Goal: Task Accomplishment & Management: Use online tool/utility

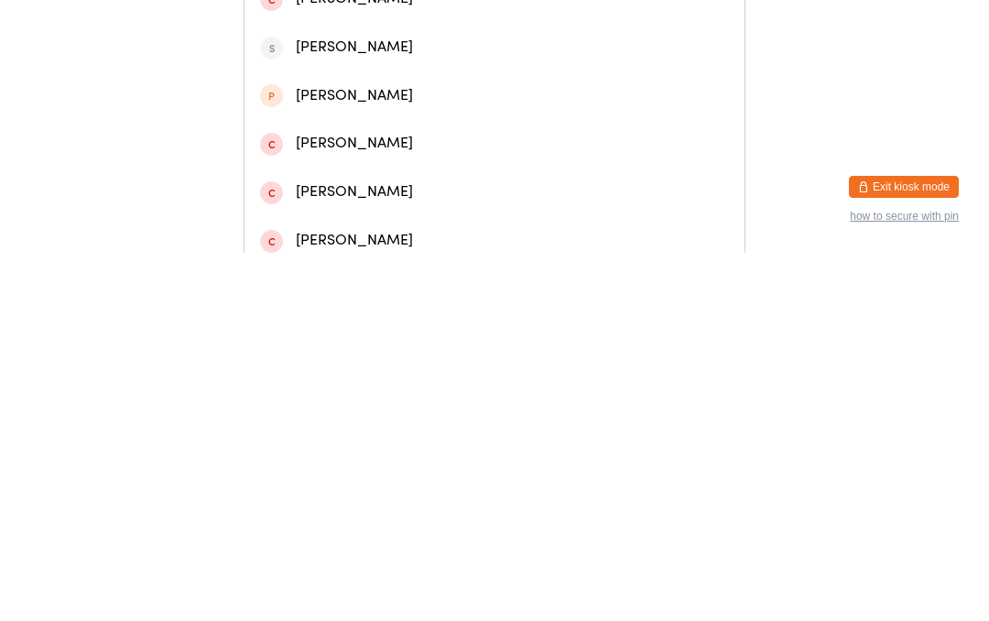
type input "Brie"
click at [389, 137] on div "[PERSON_NAME]" at bounding box center [494, 125] width 469 height 25
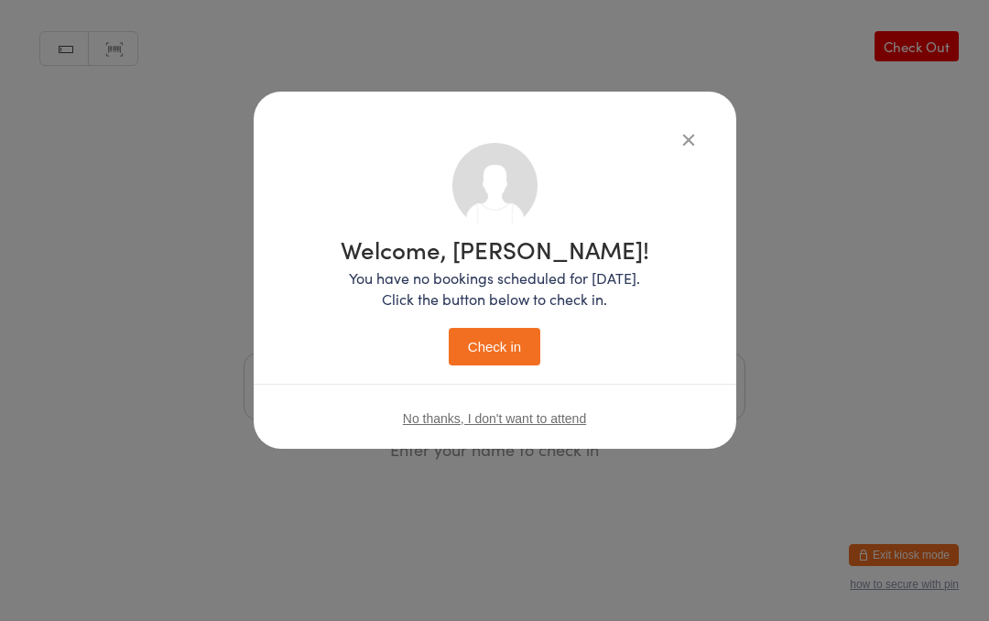
click at [507, 348] on button "Check in" at bounding box center [495, 347] width 92 height 38
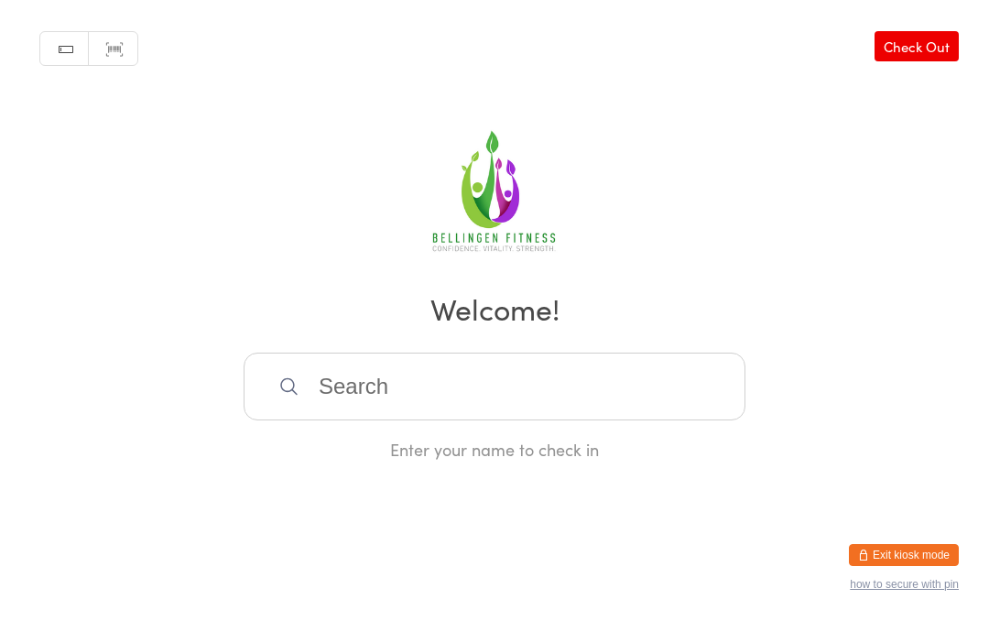
click at [353, 402] on input "search" at bounding box center [495, 387] width 502 height 68
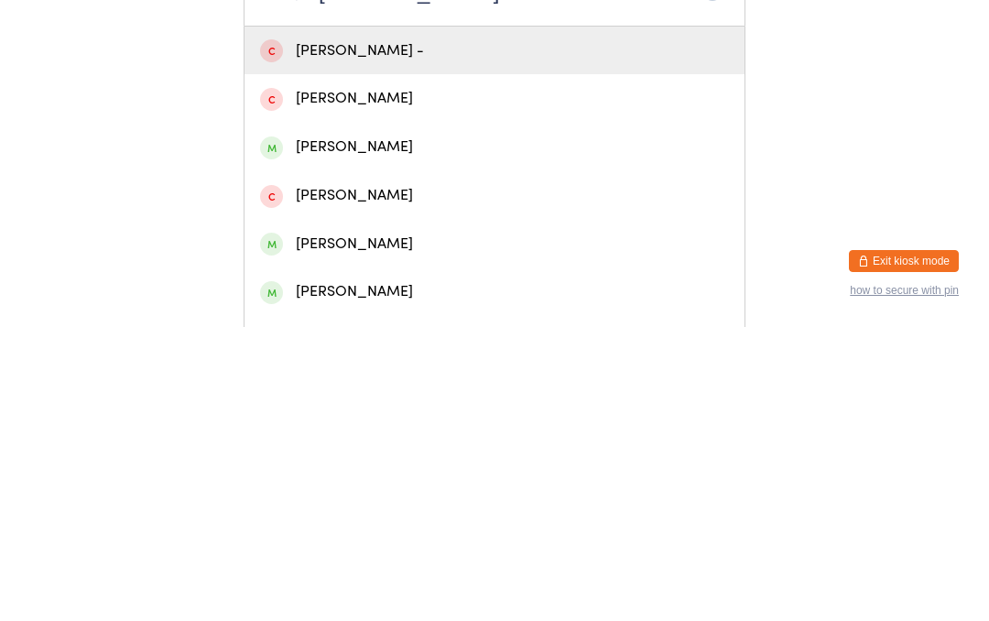
scroll to position [111, 0]
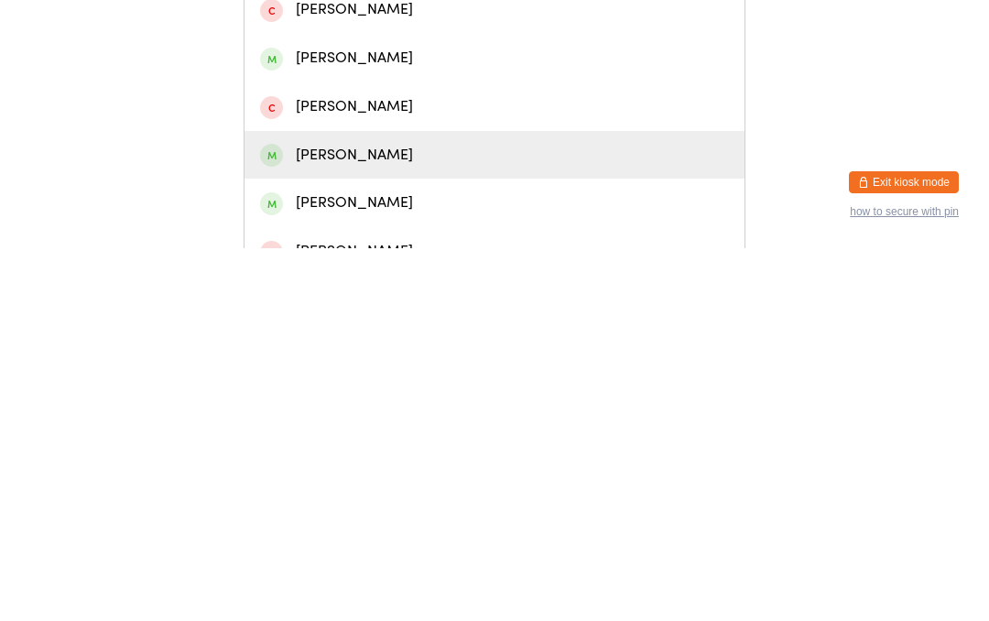
type input "[PERSON_NAME]"
click at [378, 515] on div "[PERSON_NAME]" at bounding box center [494, 527] width 469 height 25
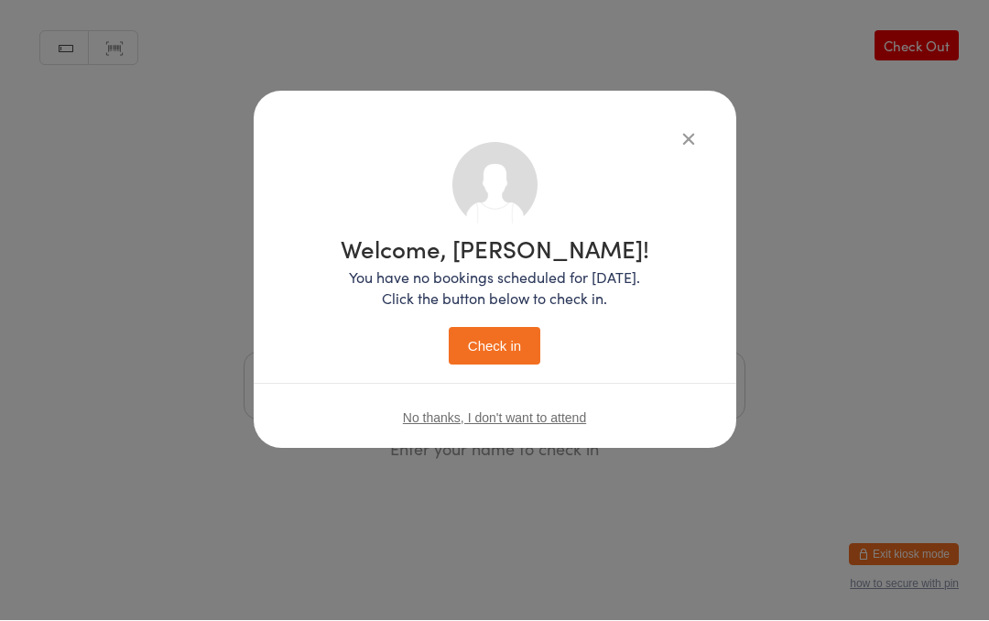
click at [491, 330] on button "Check in" at bounding box center [495, 347] width 92 height 38
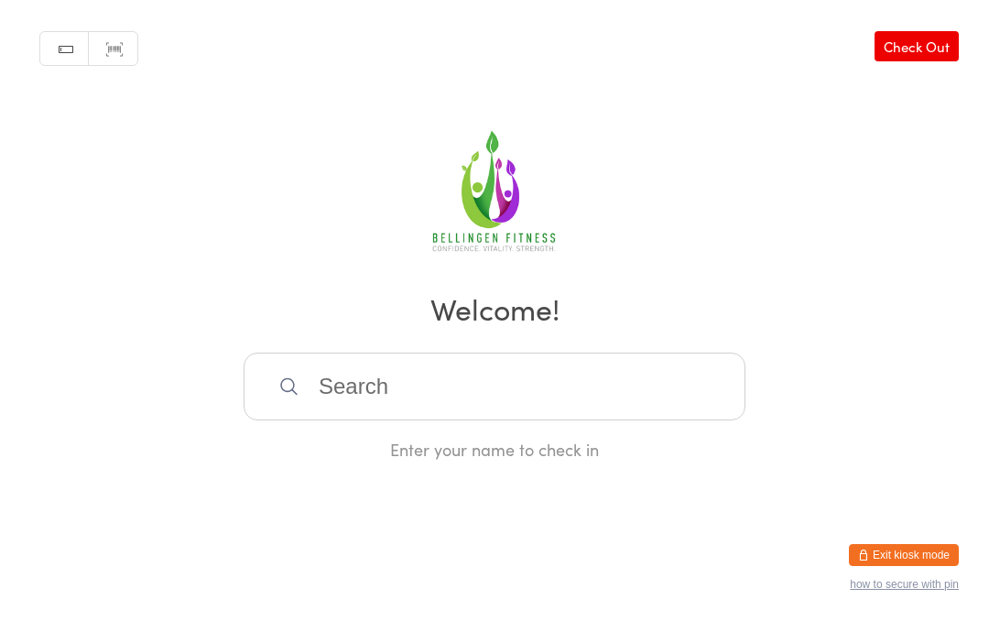
click at [596, 405] on input "search" at bounding box center [495, 387] width 502 height 68
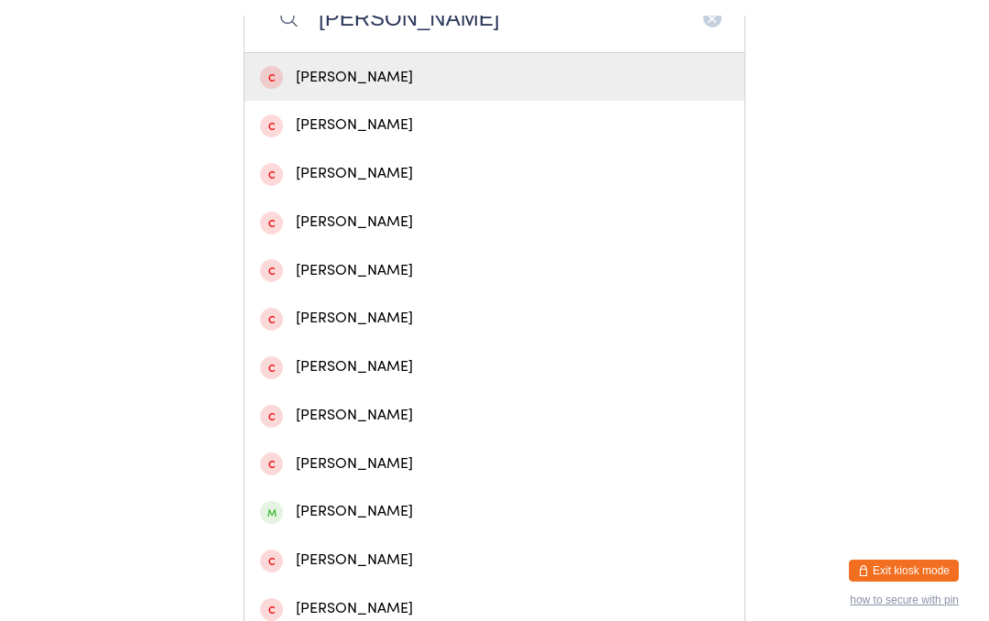
scroll to position [384, 0]
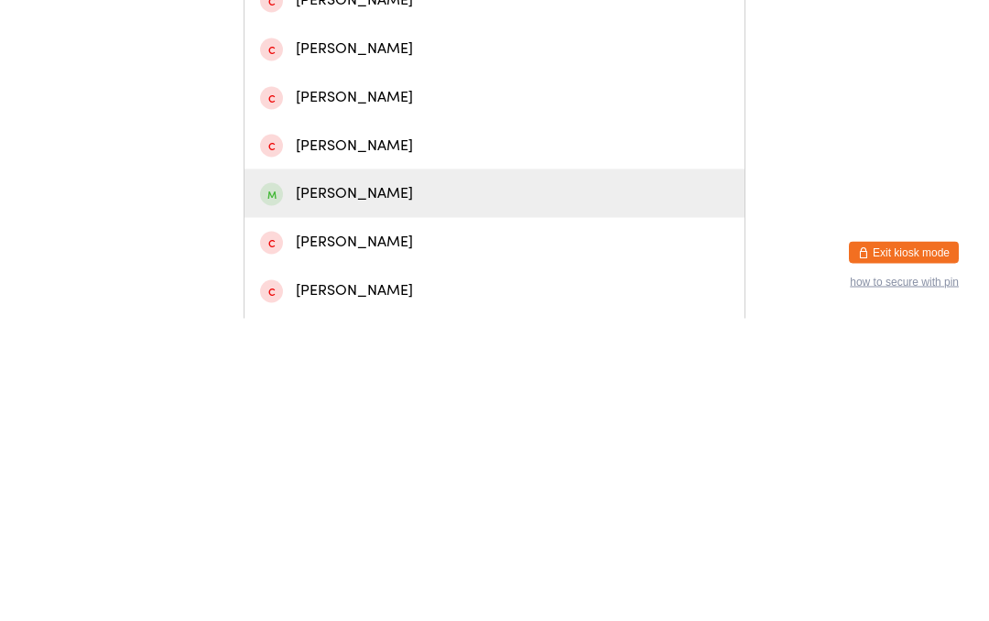
type input "[PERSON_NAME]"
click at [376, 483] on div "[PERSON_NAME]" at bounding box center [494, 495] width 469 height 25
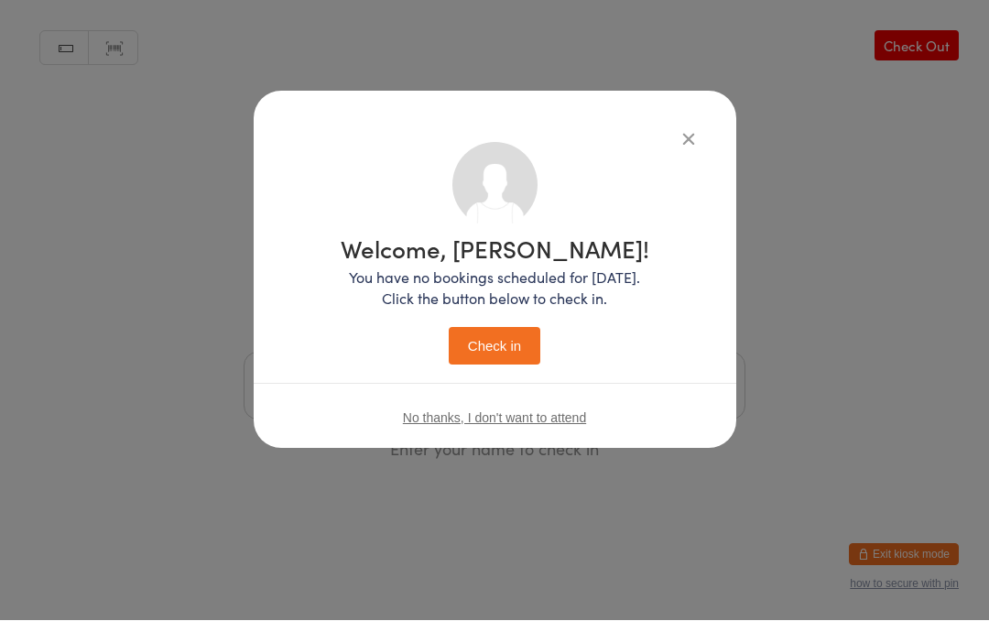
click at [479, 358] on button "Check in" at bounding box center [495, 347] width 92 height 38
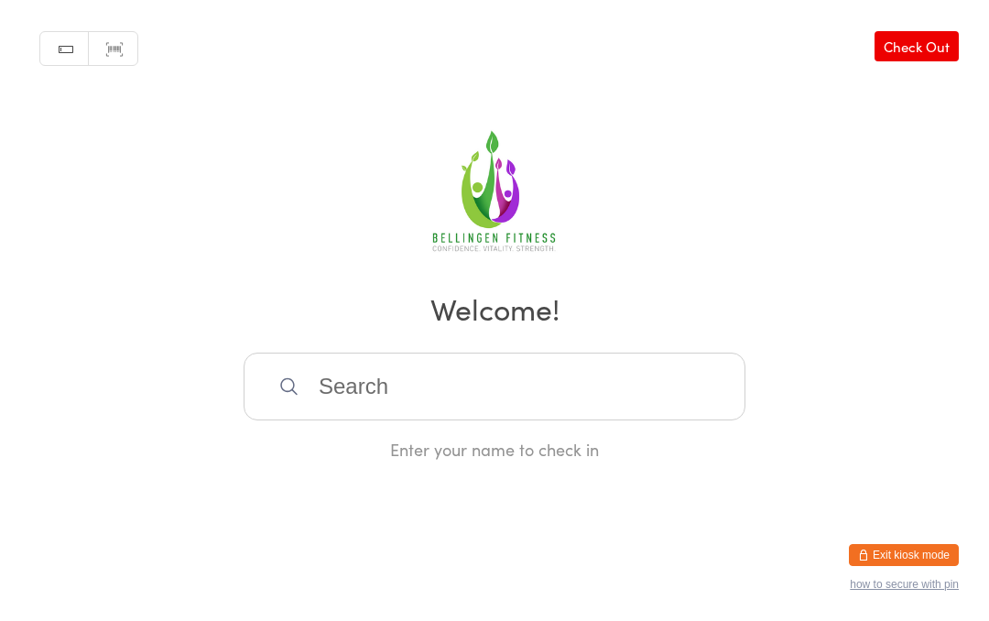
click at [492, 396] on input "search" at bounding box center [495, 387] width 502 height 68
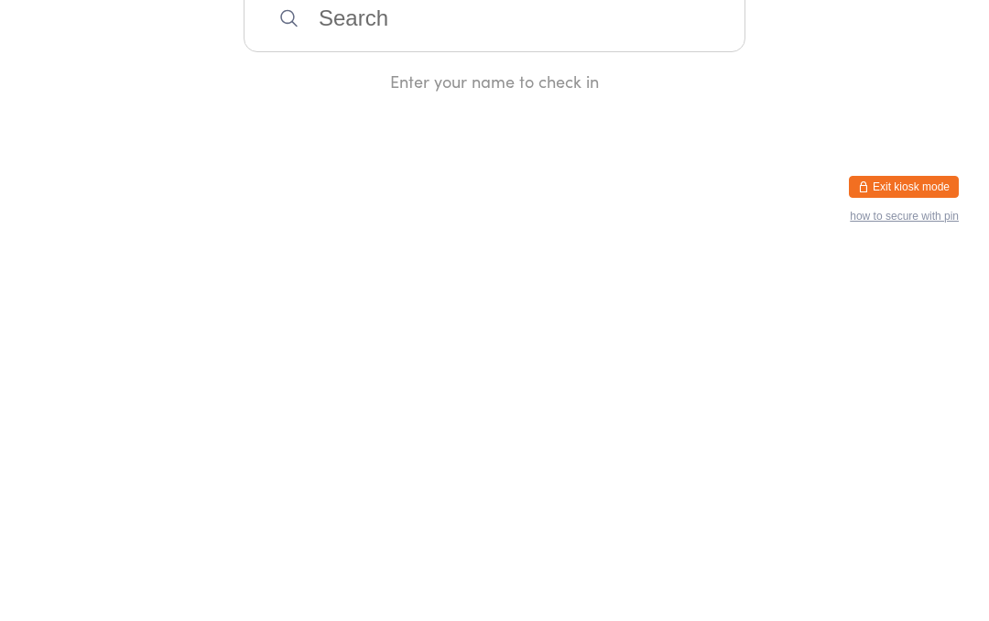
type input "P"
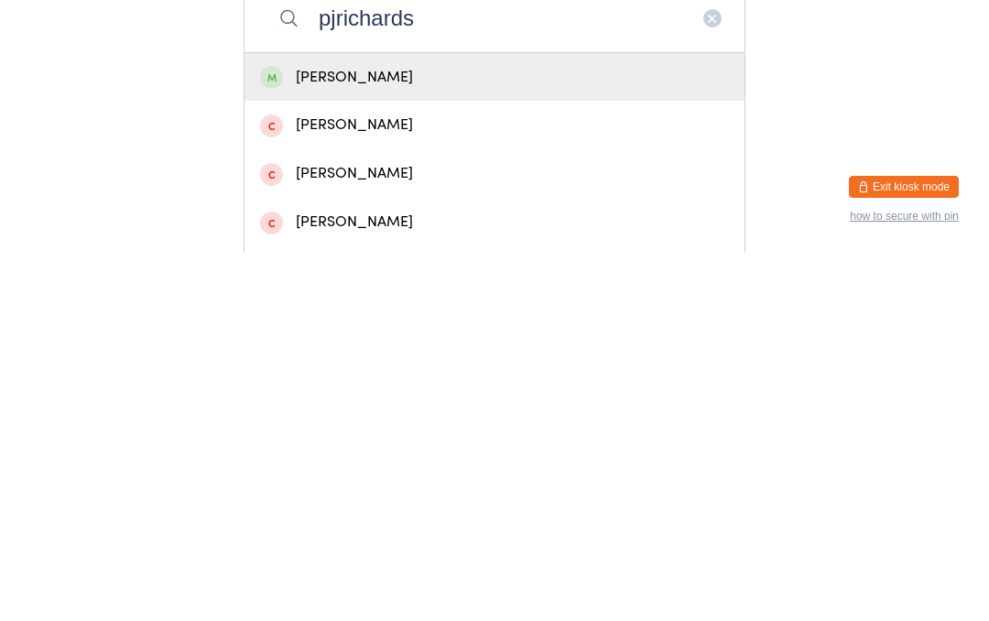
type input "pjrichards"
click at [367, 433] on div "[PERSON_NAME]" at bounding box center [494, 445] width 469 height 25
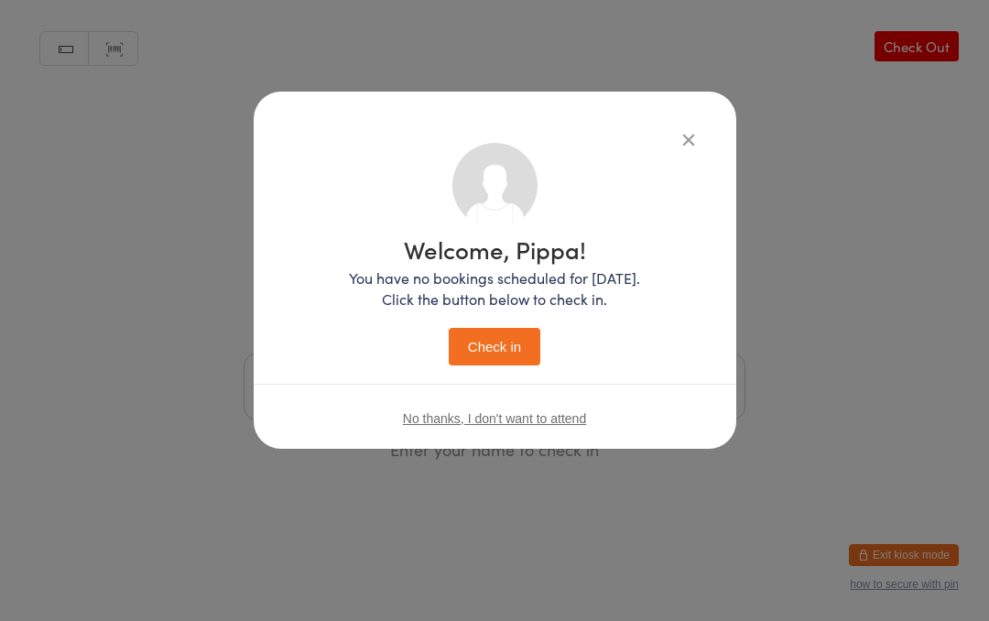
click at [515, 342] on button "Check in" at bounding box center [495, 347] width 92 height 38
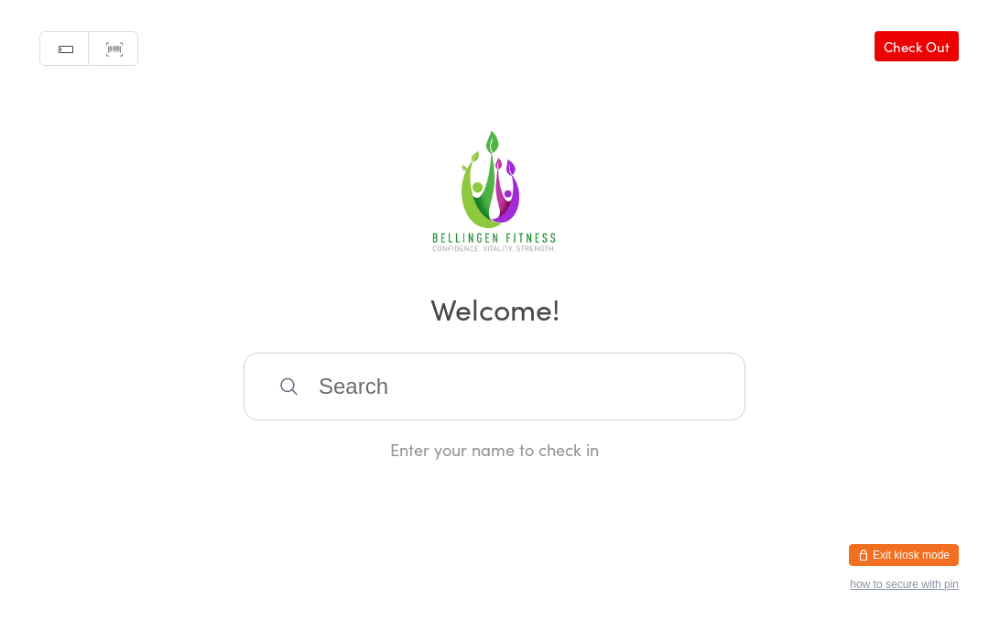
click at [346, 403] on input "search" at bounding box center [495, 387] width 502 height 68
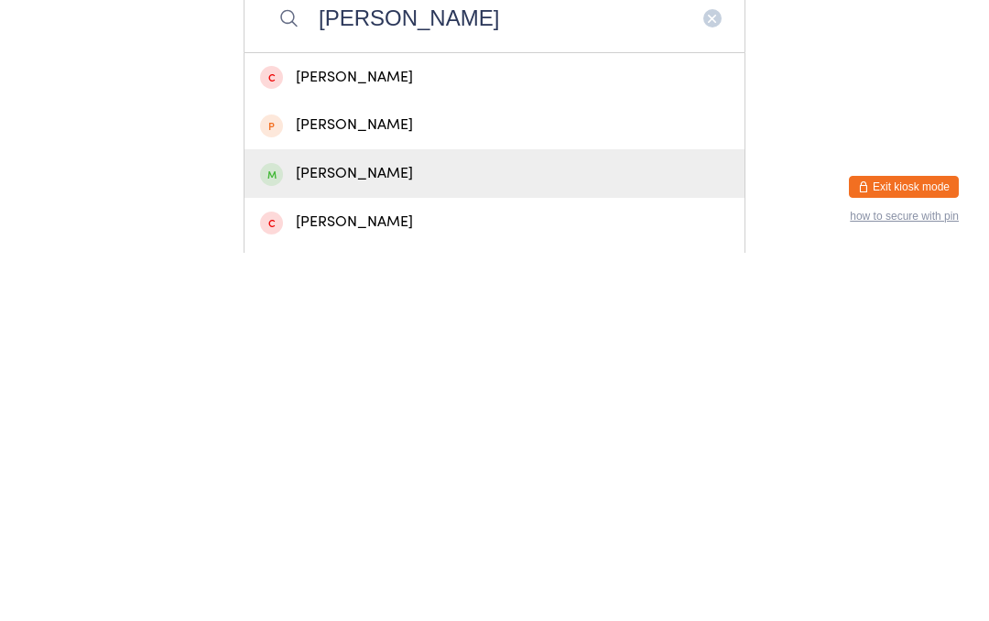
type input "[PERSON_NAME]"
click at [368, 529] on div "[PERSON_NAME]" at bounding box center [494, 541] width 469 height 25
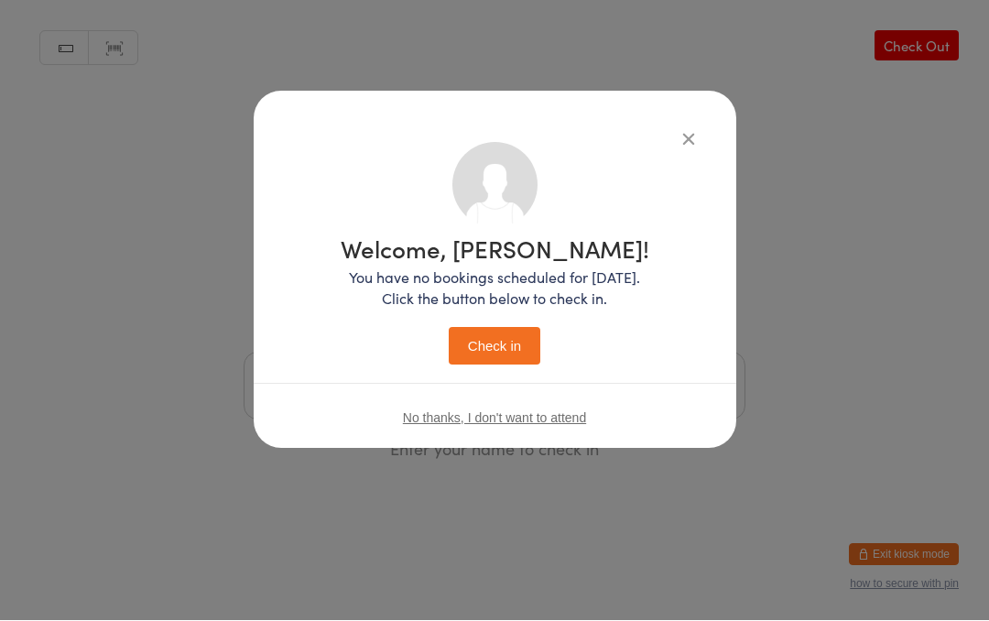
click at [483, 348] on button "Check in" at bounding box center [495, 347] width 92 height 38
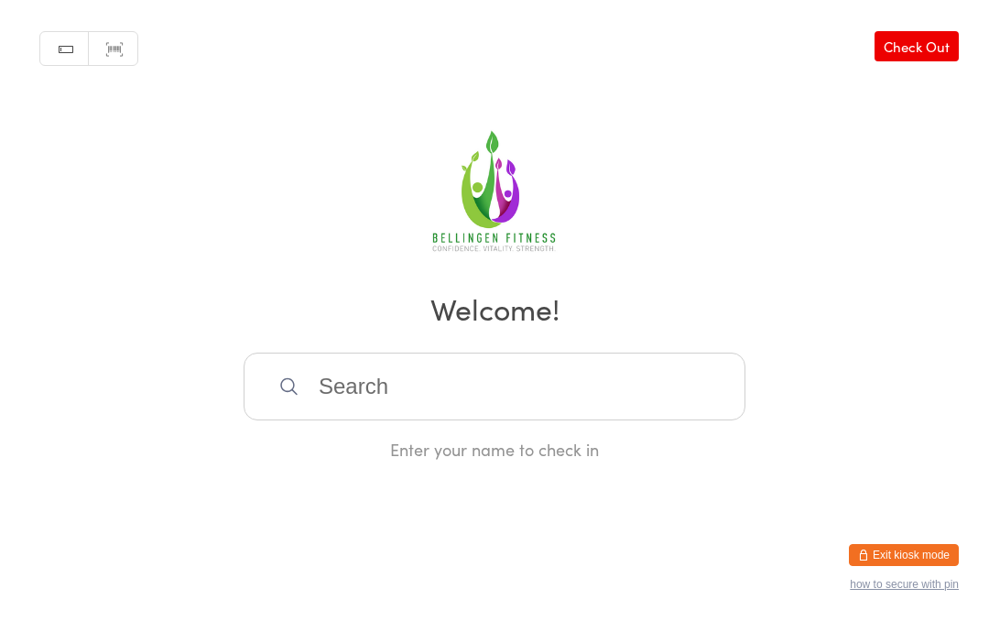
click at [466, 399] on input "search" at bounding box center [495, 387] width 502 height 68
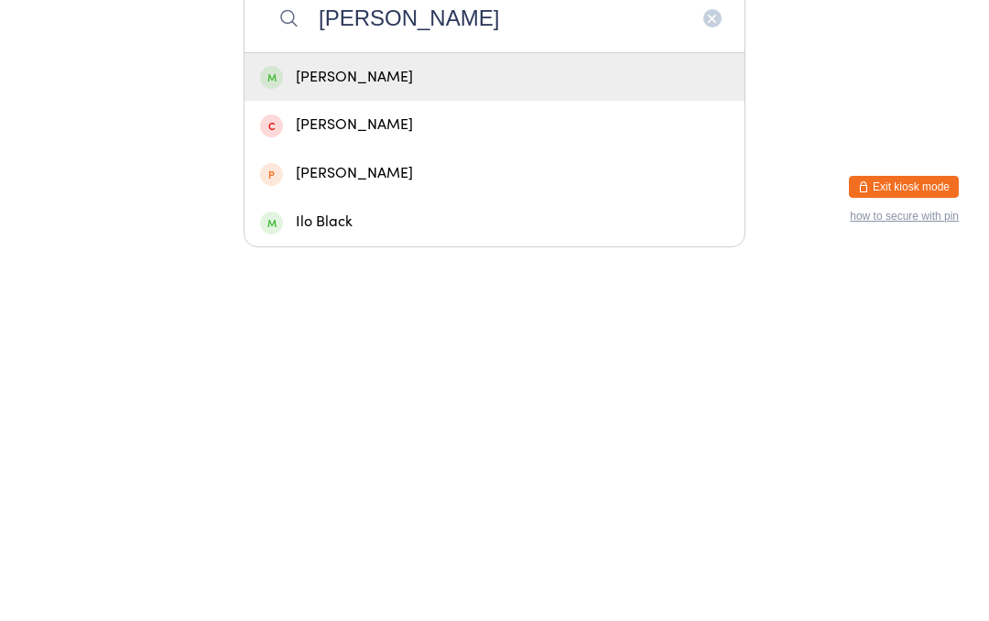
type input "[PERSON_NAME]"
click at [398, 433] on div "[PERSON_NAME]" at bounding box center [494, 445] width 469 height 25
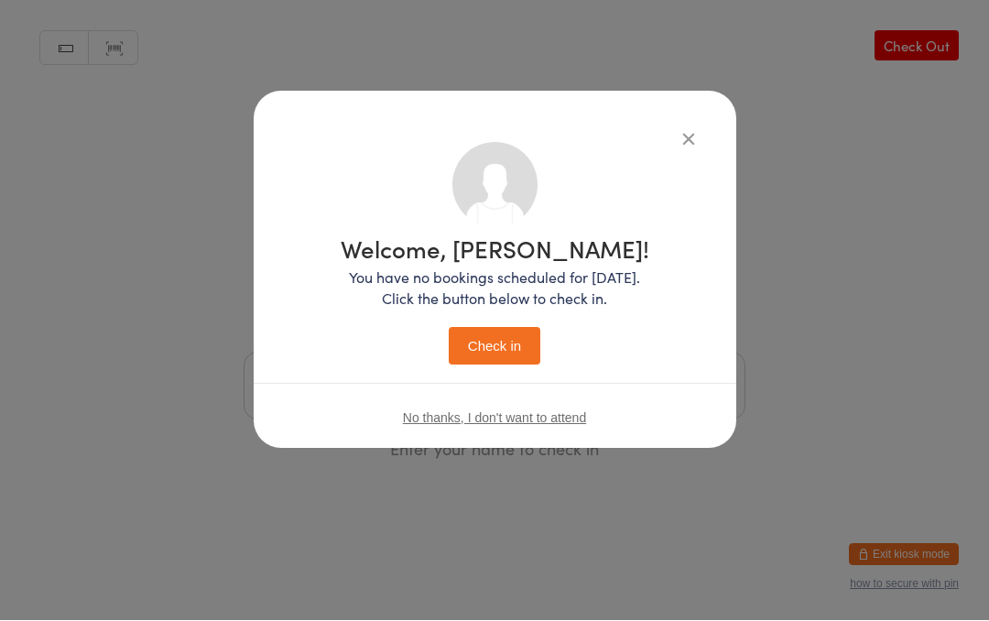
click at [503, 350] on button "Check in" at bounding box center [495, 347] width 92 height 38
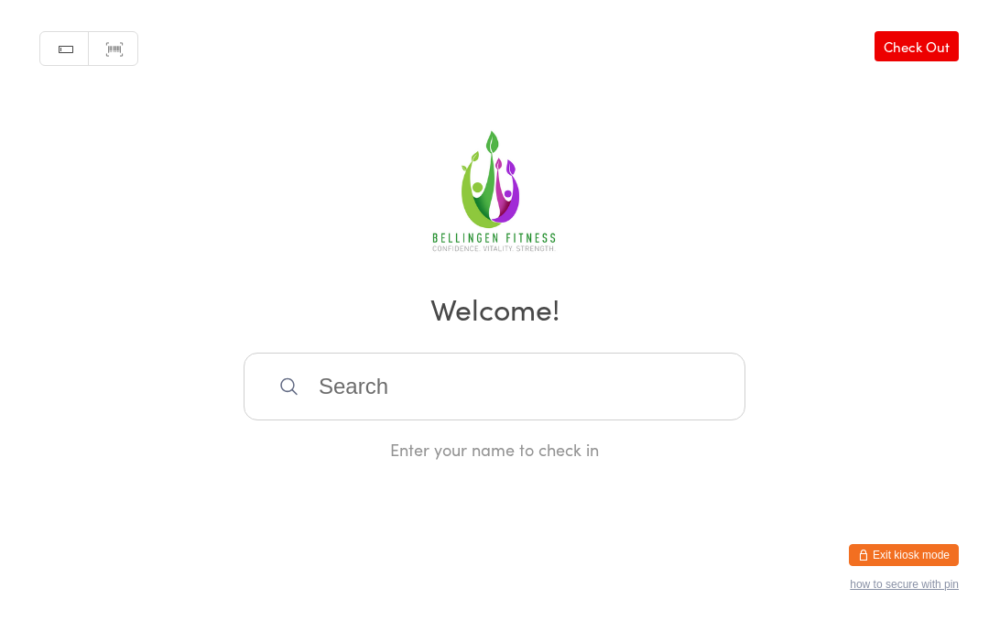
click at [431, 412] on input "search" at bounding box center [495, 387] width 502 height 68
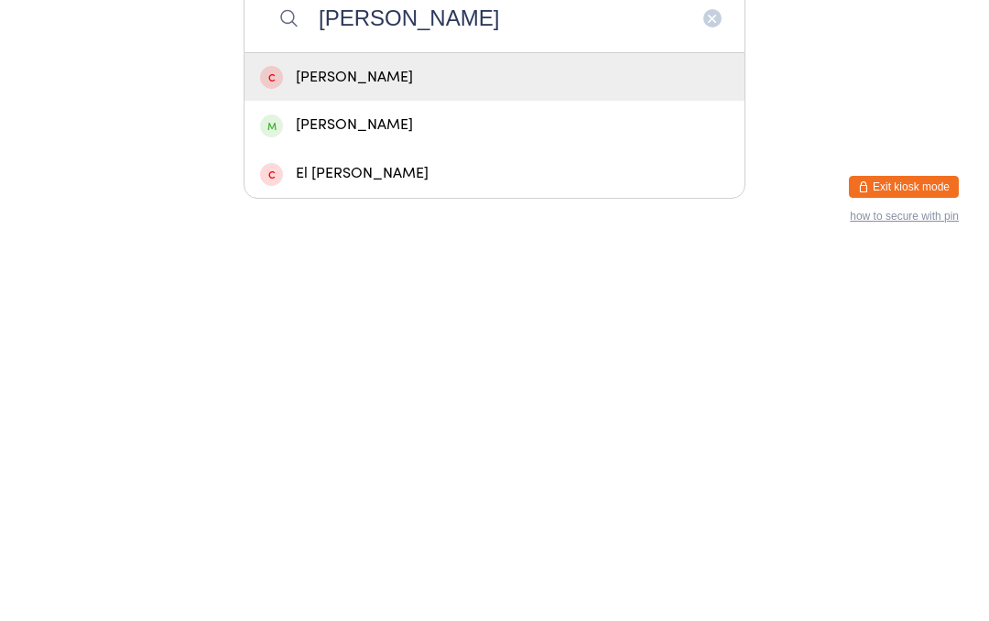
type input "[PERSON_NAME]"
click at [387, 481] on div "[PERSON_NAME]" at bounding box center [494, 493] width 469 height 25
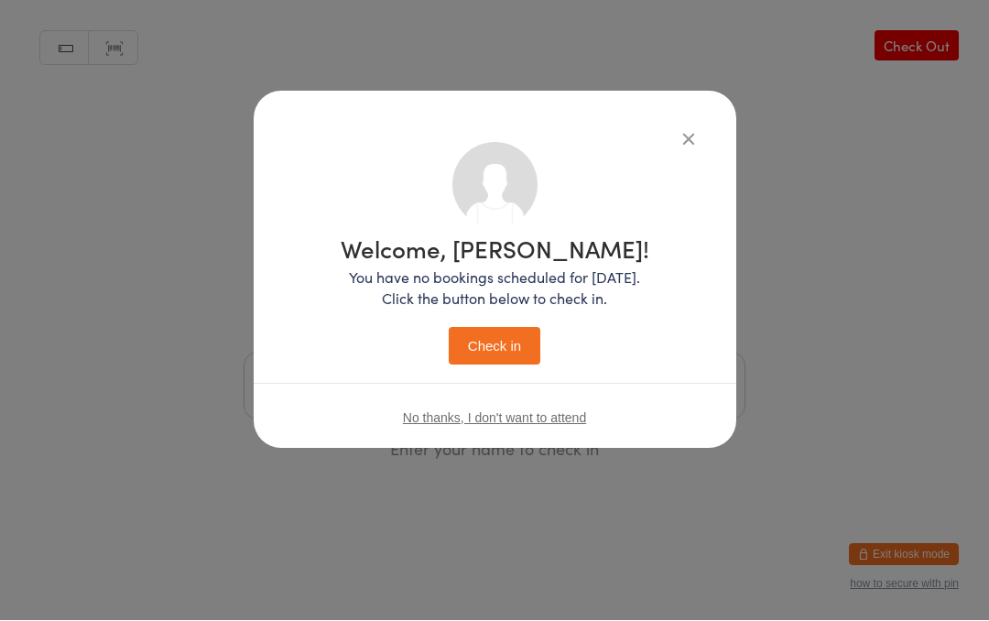
click at [509, 351] on button "Check in" at bounding box center [495, 347] width 92 height 38
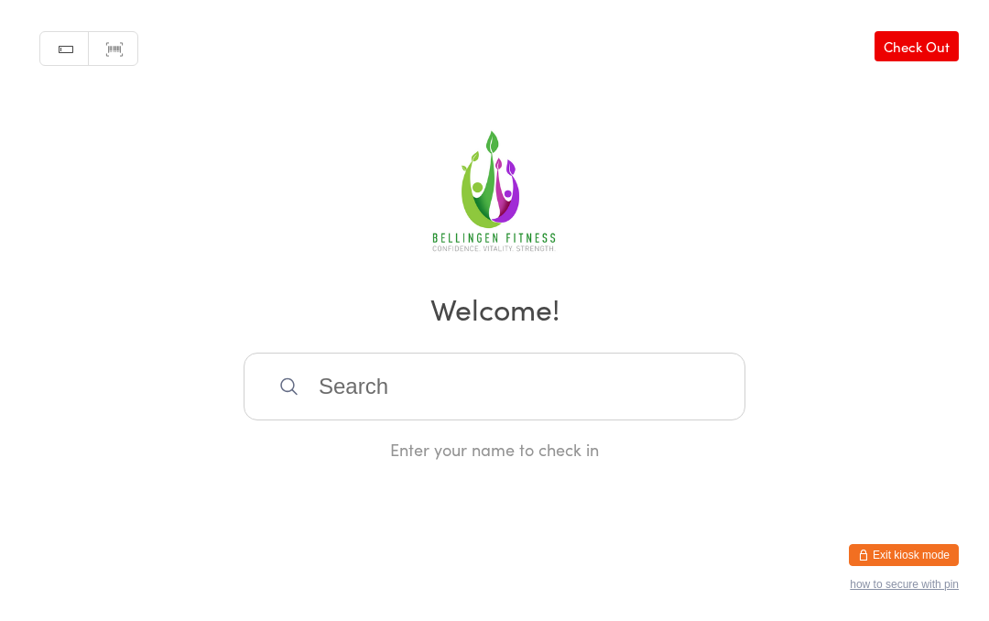
click at [354, 360] on div "Manual search Scanner input Check Out Welcome! Enter your name to check in" at bounding box center [494, 230] width 989 height 461
click at [353, 411] on input "search" at bounding box center [495, 387] width 502 height 68
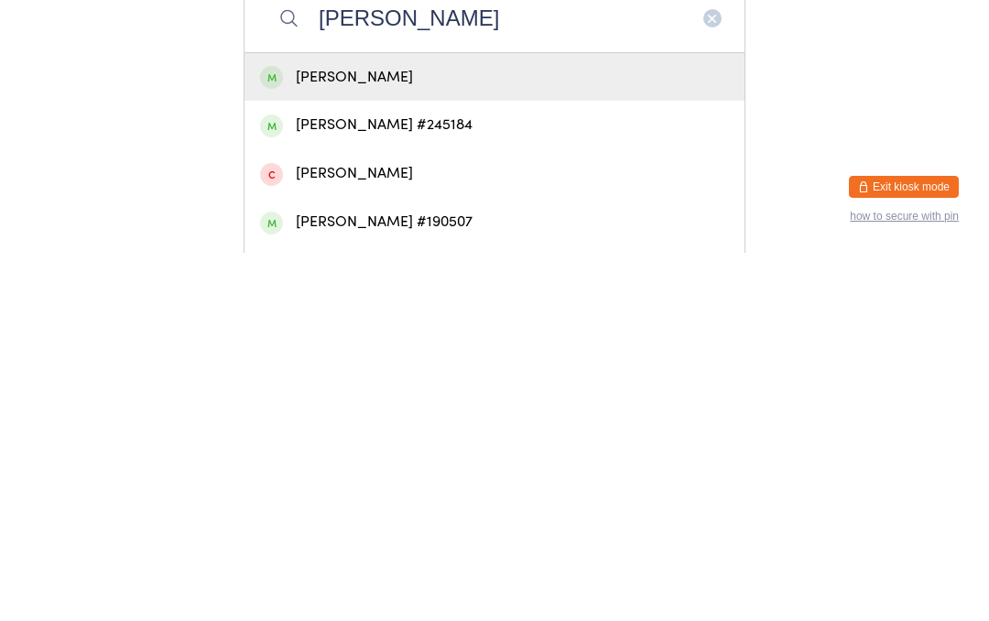
type input "[PERSON_NAME]"
click at [364, 433] on div "[PERSON_NAME]" at bounding box center [494, 445] width 469 height 25
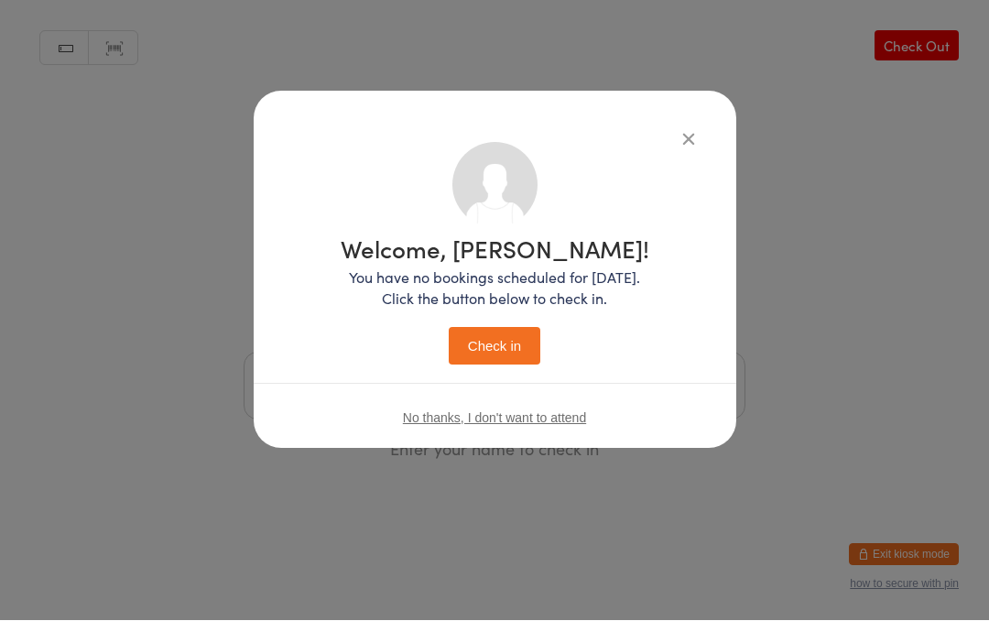
click at [494, 338] on button "Check in" at bounding box center [495, 347] width 92 height 38
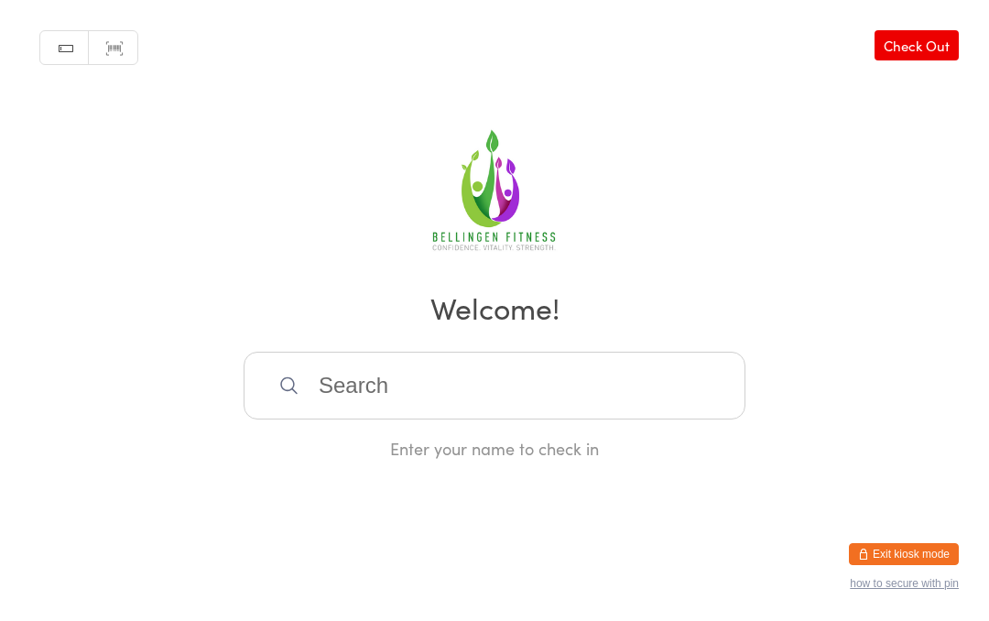
click at [392, 386] on input "search" at bounding box center [495, 387] width 502 height 68
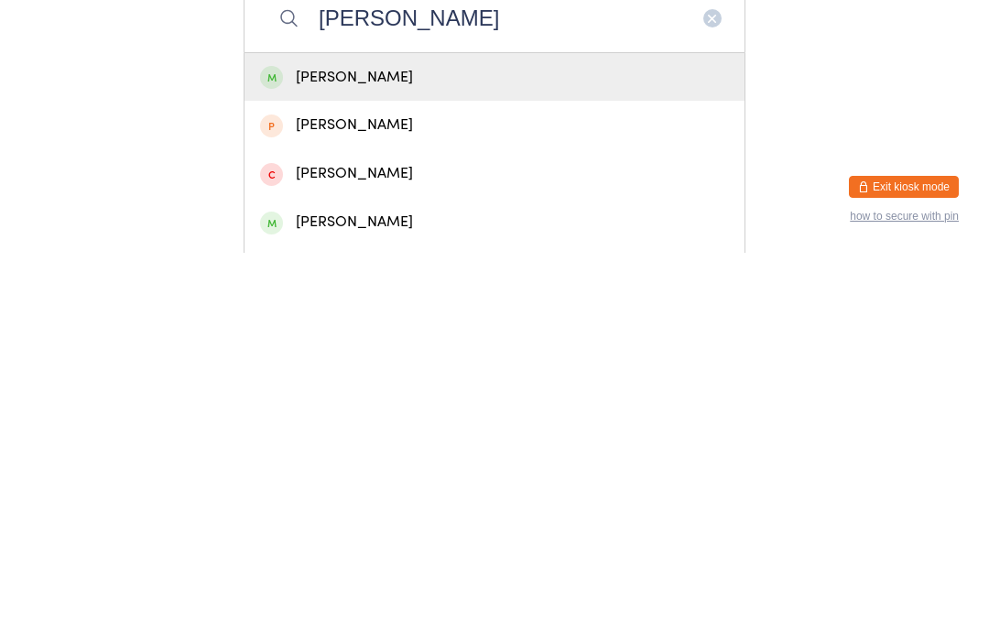
type input "[PERSON_NAME]"
click at [463, 433] on div "[PERSON_NAME]" at bounding box center [494, 445] width 469 height 25
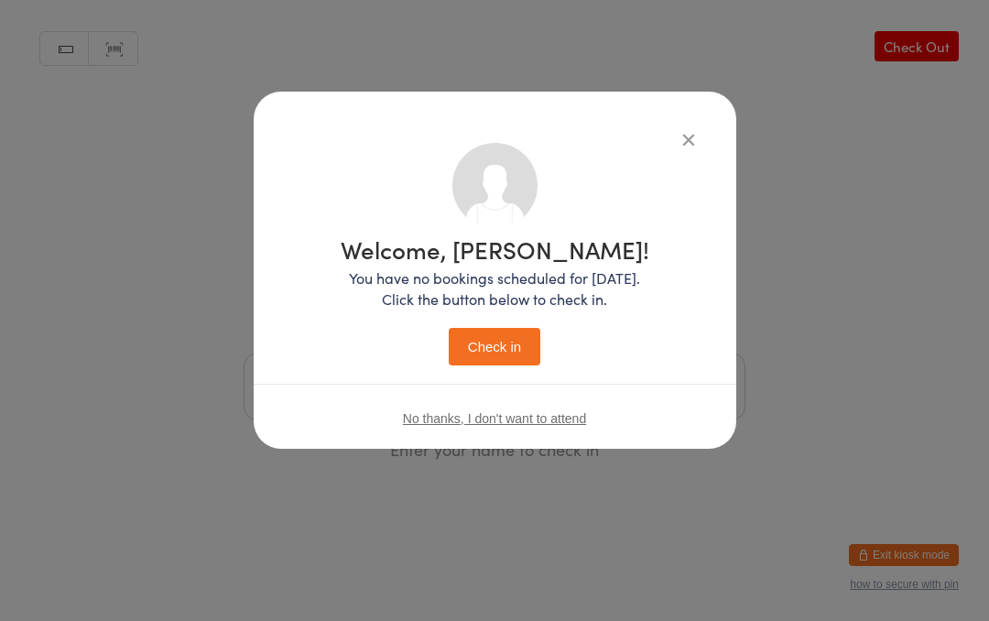
click at [494, 333] on button "Check in" at bounding box center [495, 347] width 92 height 38
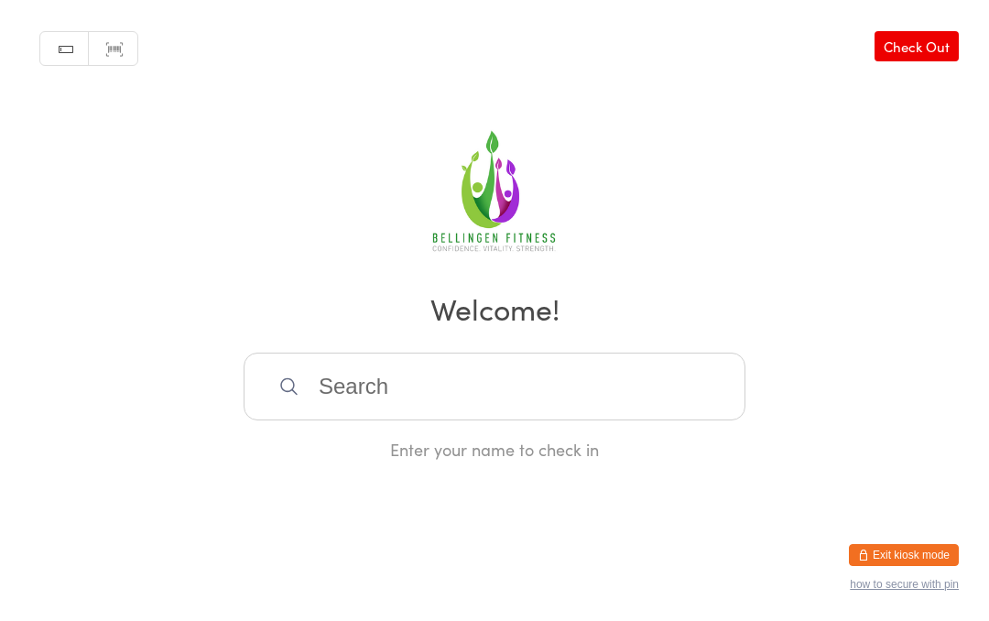
click at [606, 377] on input "search" at bounding box center [495, 387] width 502 height 68
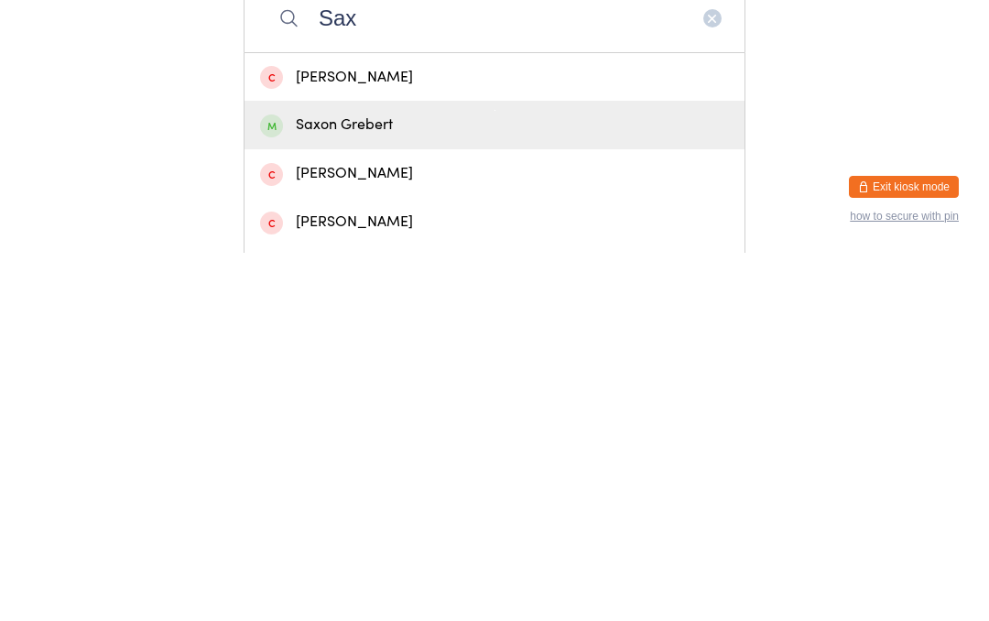
type input "Sax"
click at [388, 481] on div "Saxon Grebert" at bounding box center [494, 493] width 469 height 25
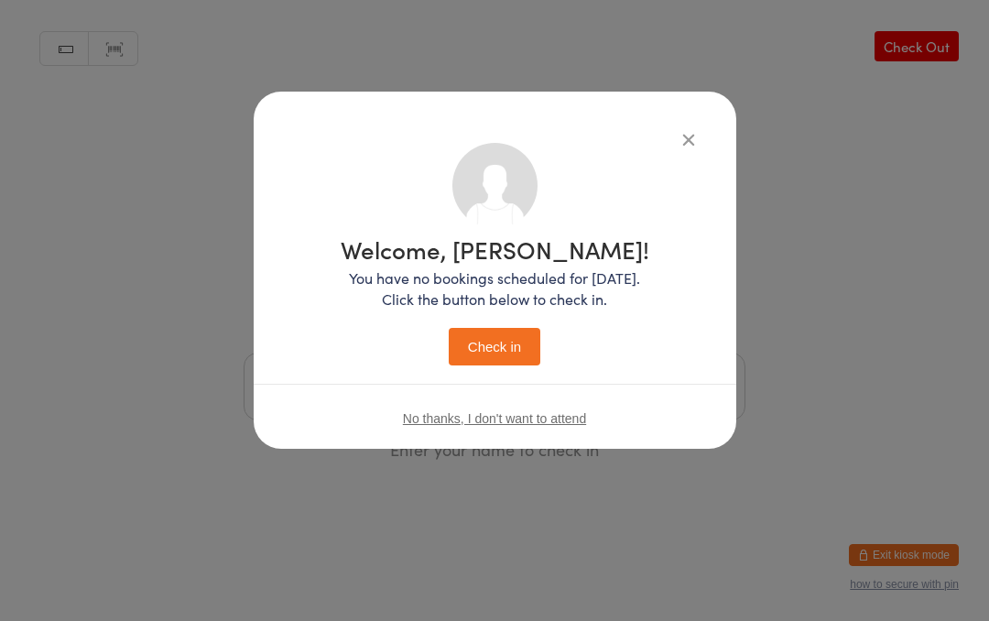
click at [504, 357] on button "Check in" at bounding box center [495, 347] width 92 height 38
